Goal: Find specific page/section: Find specific page/section

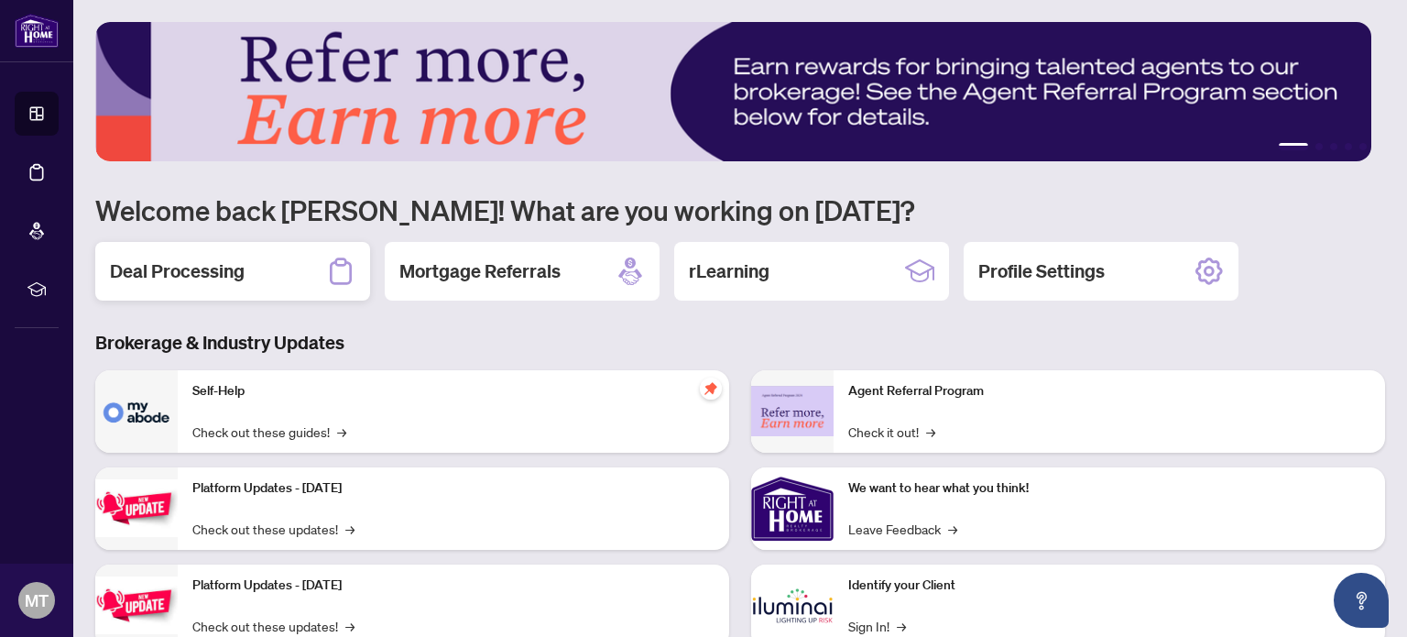
click at [211, 266] on h2 "Deal Processing" at bounding box center [177, 271] width 135 height 26
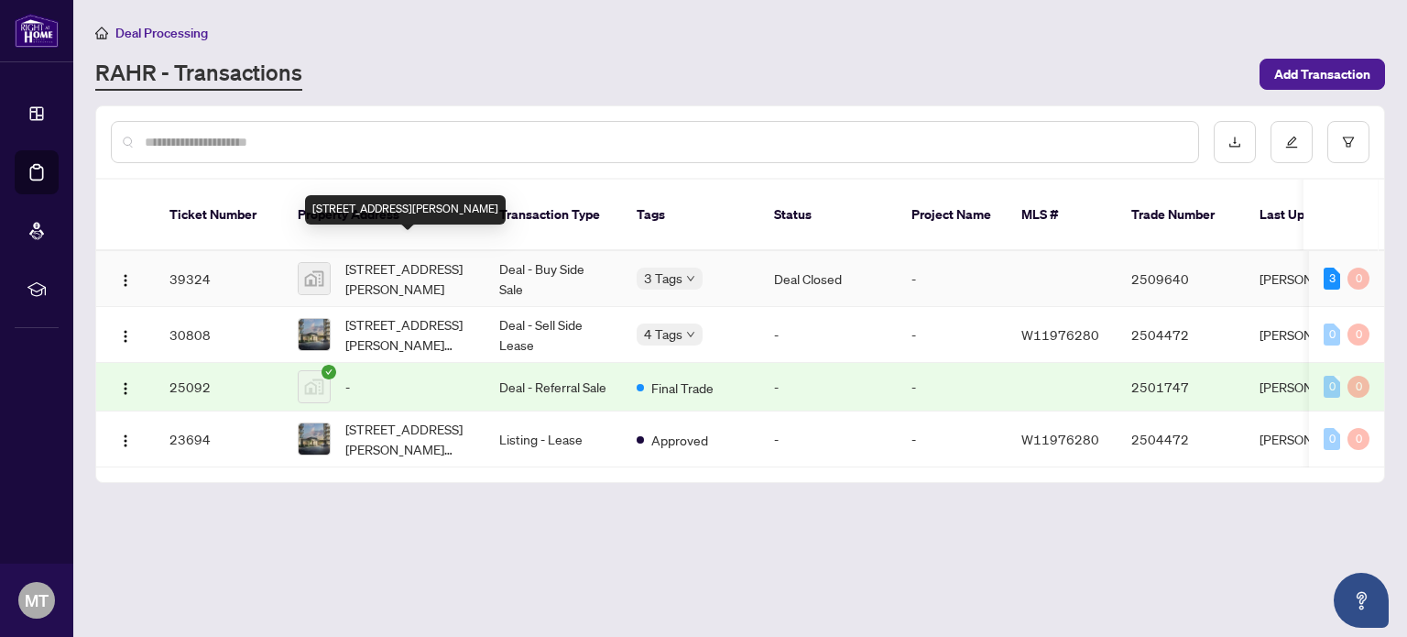
click at [366, 258] on span "[STREET_ADDRESS][PERSON_NAME]" at bounding box center [407, 278] width 125 height 40
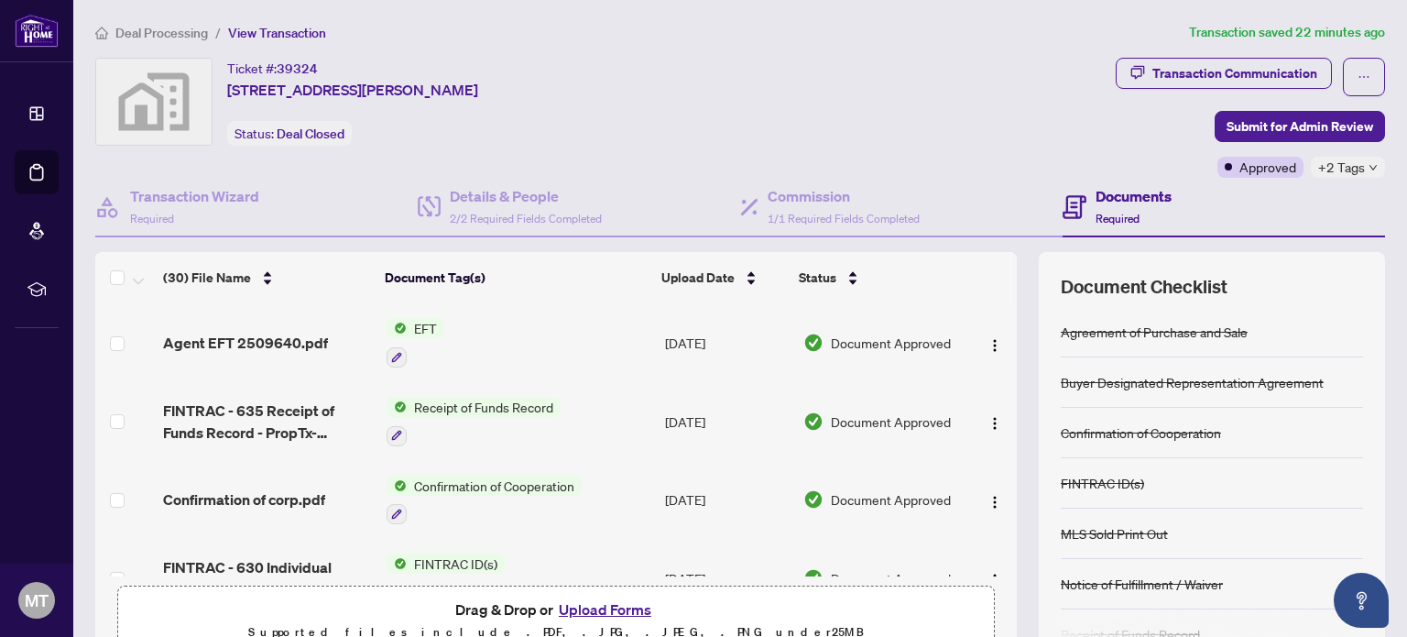
click at [421, 323] on span "EFT" at bounding box center [426, 328] width 38 height 20
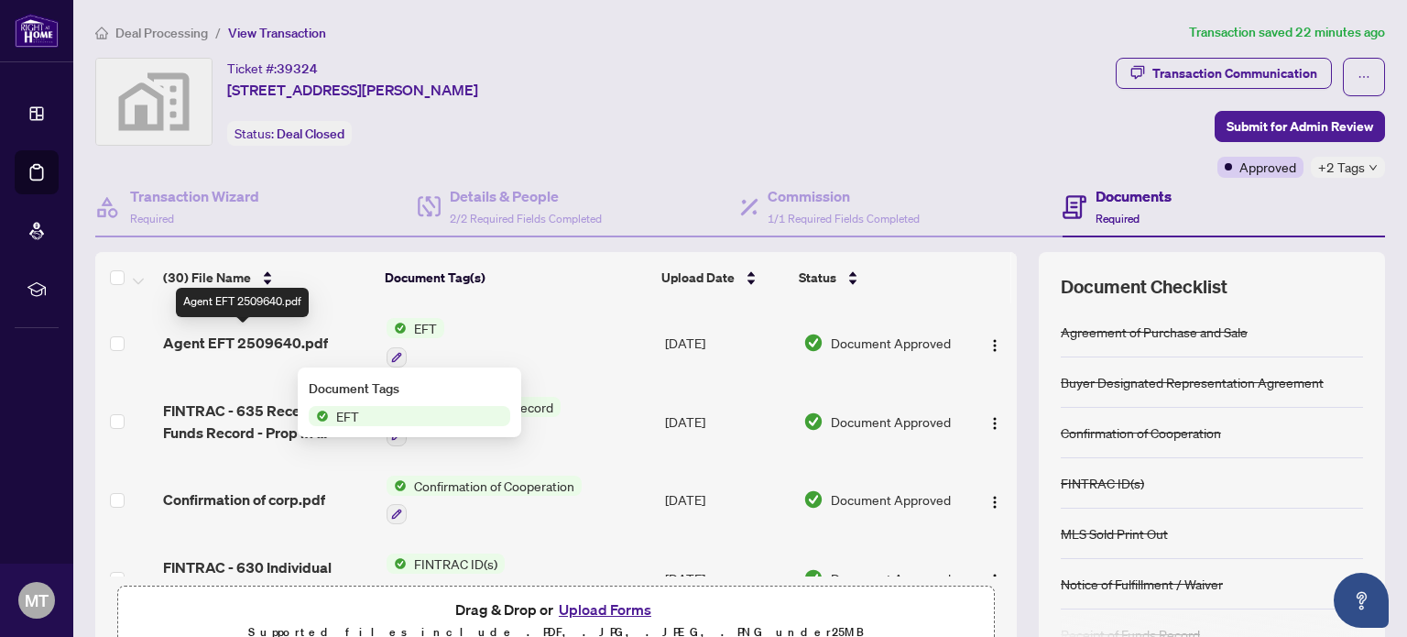
click at [277, 339] on span "Agent EFT 2509640.pdf" at bounding box center [245, 343] width 165 height 22
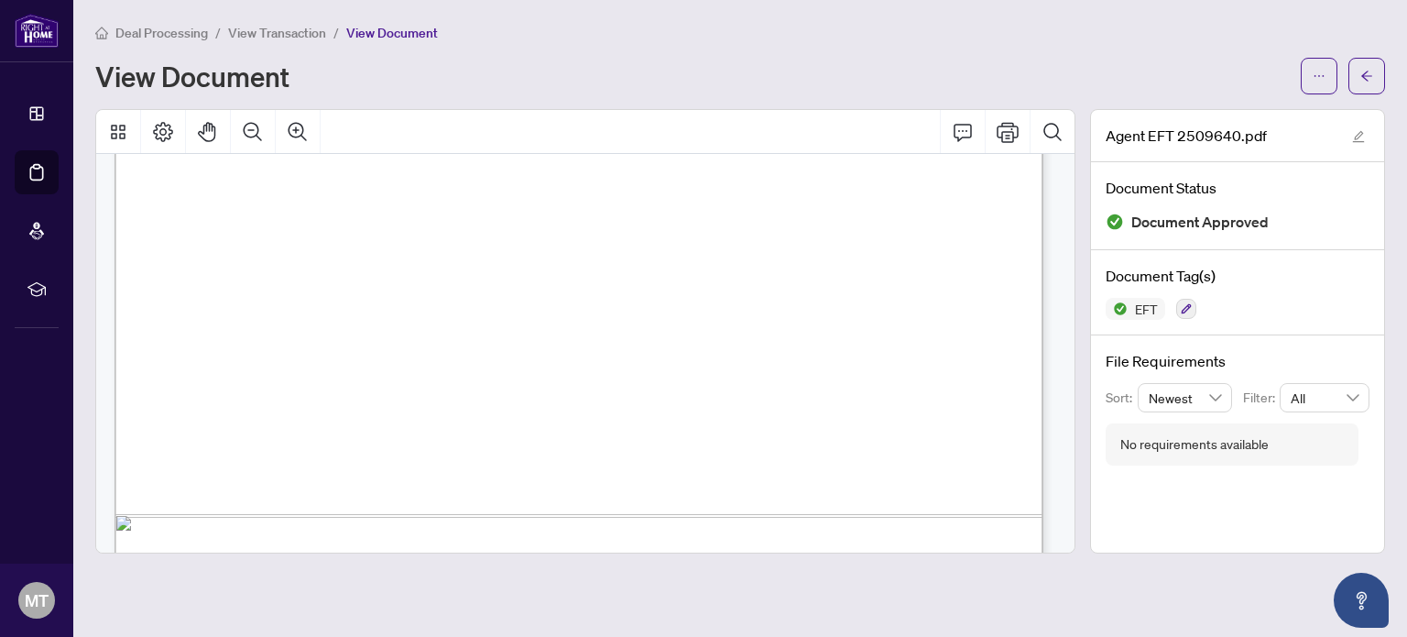
scroll to position [783, 0]
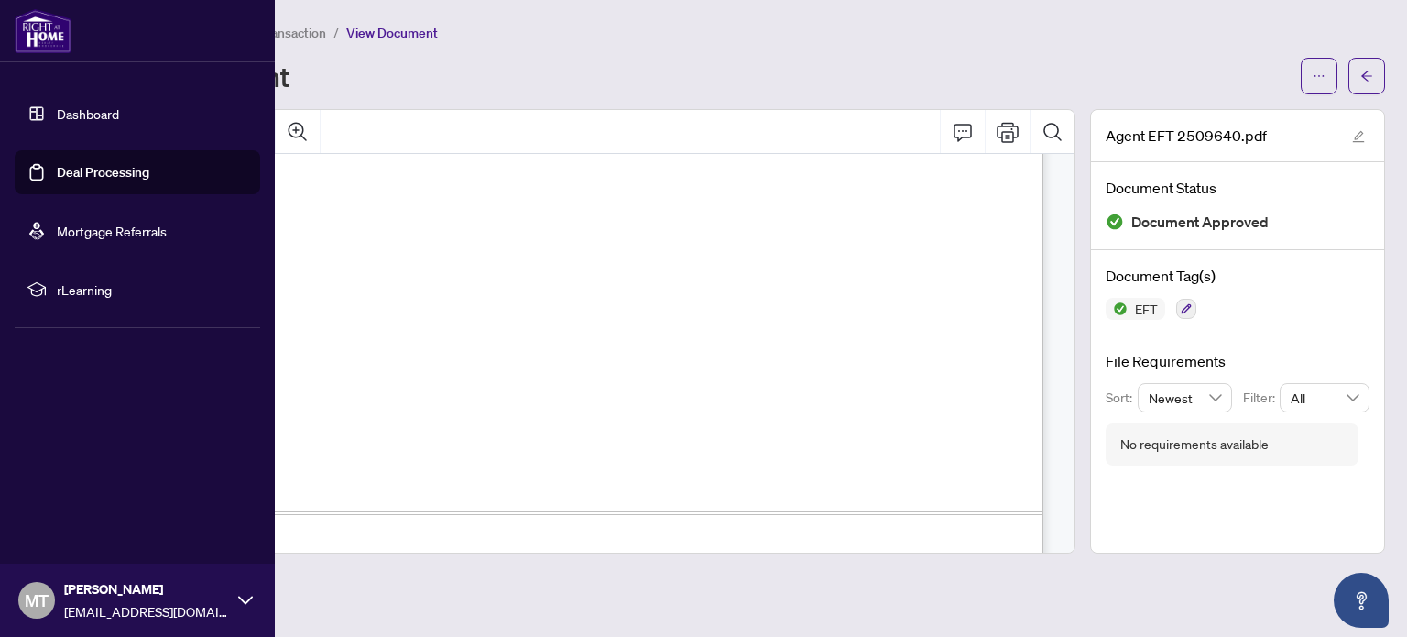
click at [84, 110] on link "Dashboard" at bounding box center [88, 113] width 62 height 16
